Goal: Find specific page/section: Find specific page/section

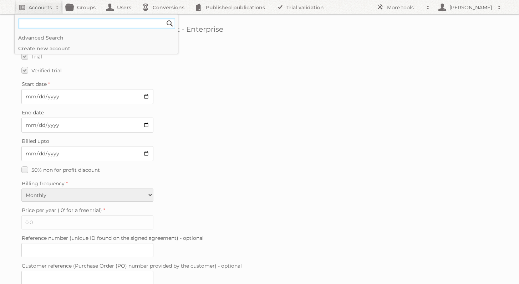
scroll to position [1002, 0]
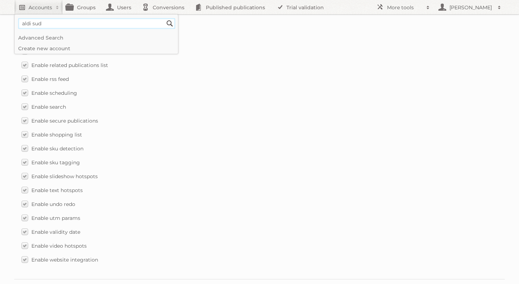
type input"] "aldi sud"
click at [164, 18] on input "Search" at bounding box center [169, 23] width 11 height 11
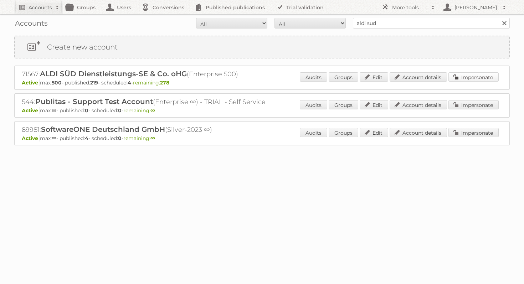
click at [468, 79] on link "Impersonate" at bounding box center [473, 76] width 50 height 9
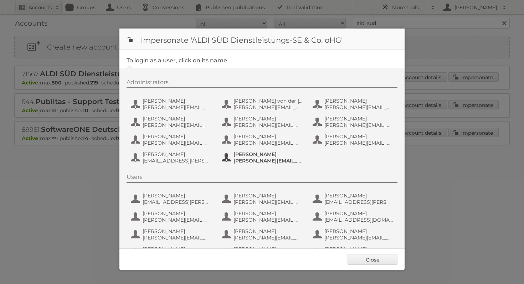
click at [251, 157] on span "[PERSON_NAME]" at bounding box center [267, 154] width 69 height 6
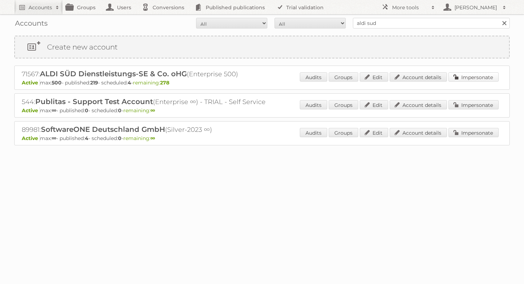
click at [482, 75] on link "Impersonate" at bounding box center [473, 76] width 50 height 9
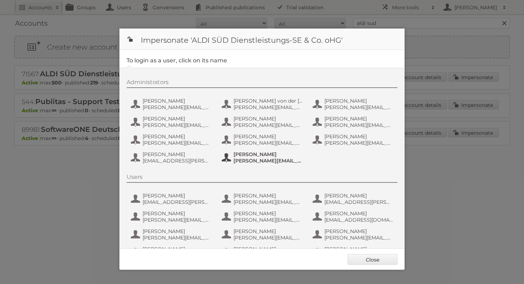
click at [272, 155] on span "[PERSON_NAME]" at bounding box center [267, 154] width 69 height 6
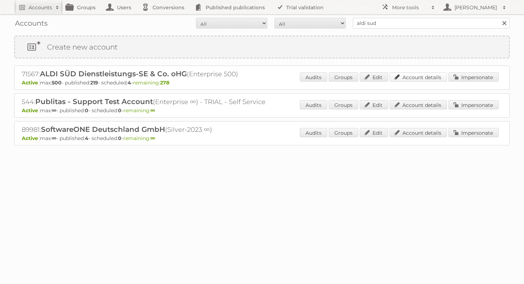
click at [402, 81] on link "Account details" at bounding box center [418, 76] width 57 height 9
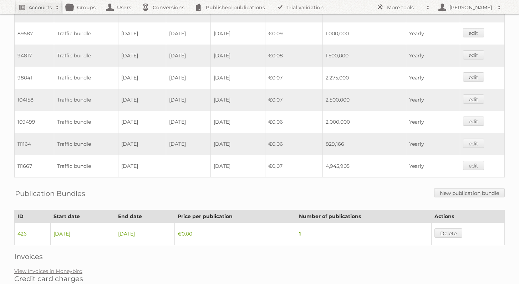
scroll to position [514, 0]
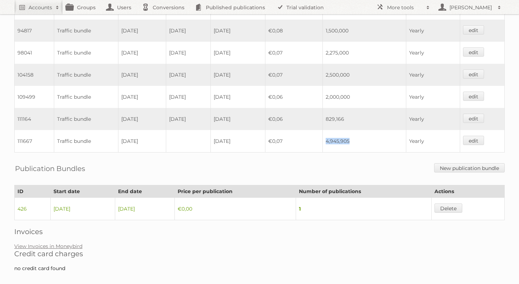
drag, startPoint x: 358, startPoint y: 133, endPoint x: 333, endPoint y: 135, distance: 25.0
click at [333, 135] on td "4,945,905" at bounding box center [364, 141] width 83 height 22
click at [57, 243] on link "View Invoices in Moneybird" at bounding box center [48, 246] width 68 height 6
copy td "4,945,905"
